Goal: Understand process/instructions

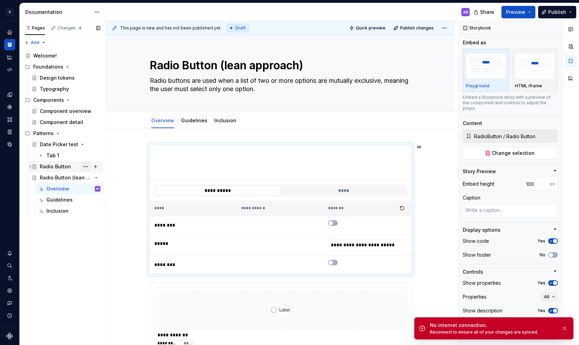
type textarea "*"
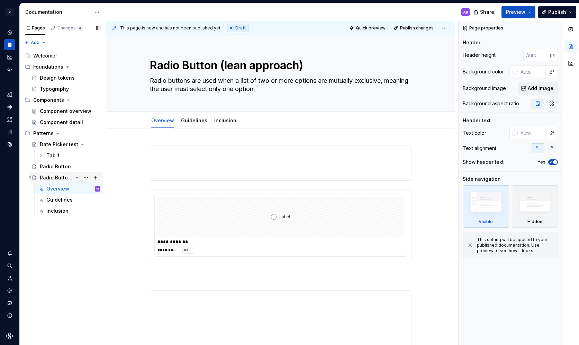
click at [54, 179] on div "Radio Button (lean approach)" at bounding box center [56, 177] width 33 height 7
click at [275, 217] on img at bounding box center [280, 216] width 19 height 35
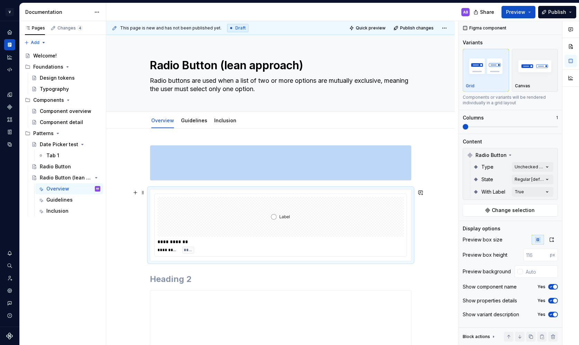
click at [275, 217] on img at bounding box center [280, 216] width 19 height 35
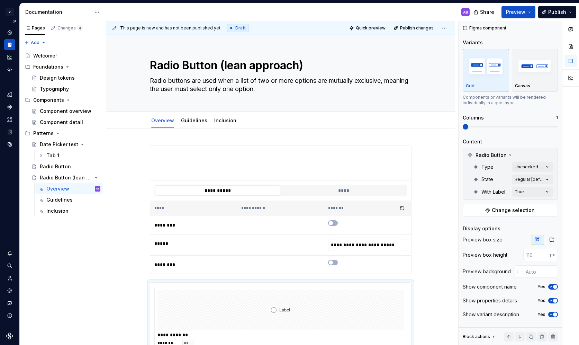
type textarea "*"
